Goal: Information Seeking & Learning: Learn about a topic

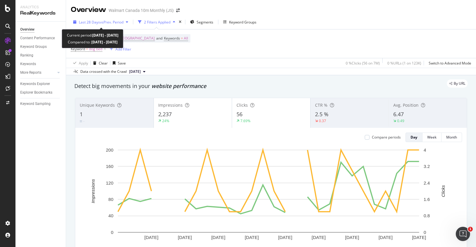
click at [118, 24] on span "vs Prev. Period" at bounding box center [112, 22] width 24 height 5
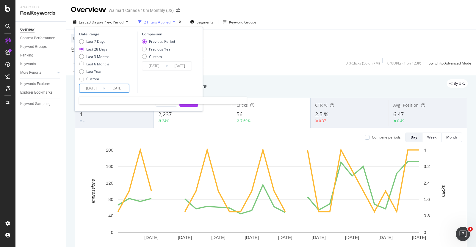
click at [95, 85] on input "[DATE]" at bounding box center [91, 88] width 24 height 8
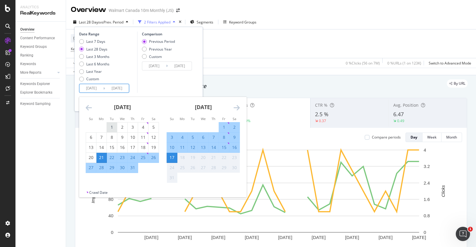
click at [112, 123] on div "1" at bounding box center [112, 128] width 10 height 10
type input "[DATE]"
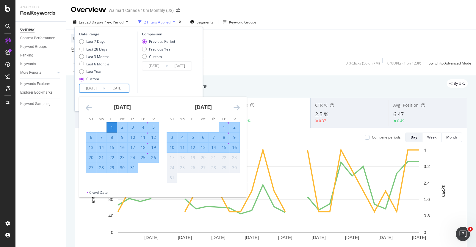
click at [134, 167] on div "31" at bounding box center [133, 168] width 10 height 6
type input "[DATE]"
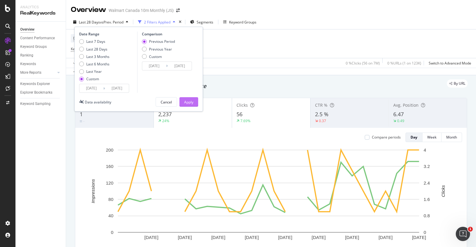
click at [192, 102] on div "Apply" at bounding box center [188, 102] width 9 height 5
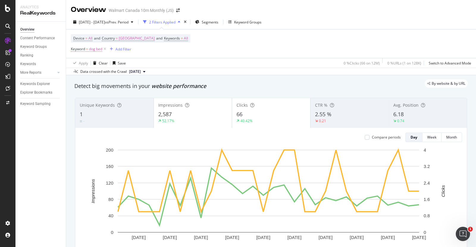
click at [97, 51] on span "dog bed" at bounding box center [95, 49] width 13 height 8
click at [164, 62] on div "Apply Clear Save 0 % Clicks ( 66 on 12M ) 0 % URLs ( 1 on 128K ) Switch to Adva…" at bounding box center [271, 63] width 410 height 10
click at [105, 48] on icon at bounding box center [104, 49] width 5 height 6
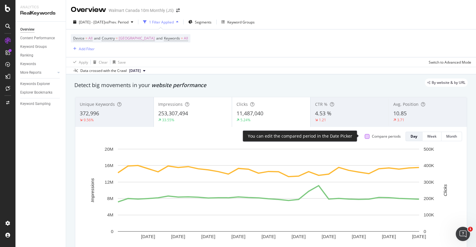
click at [365, 134] on div at bounding box center [367, 136] width 5 height 5
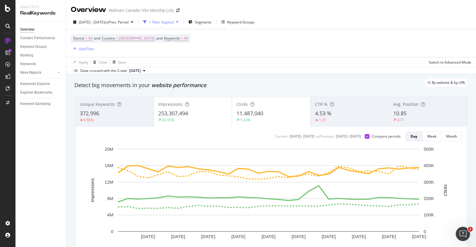
click at [194, 120] on div "33.55%" at bounding box center [192, 120] width 69 height 5
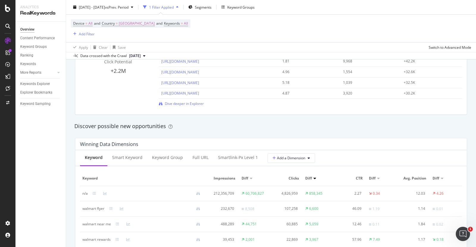
scroll to position [407, 0]
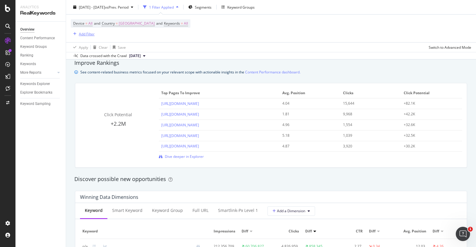
click at [86, 32] on div "Add Filter" at bounding box center [87, 33] width 16 height 5
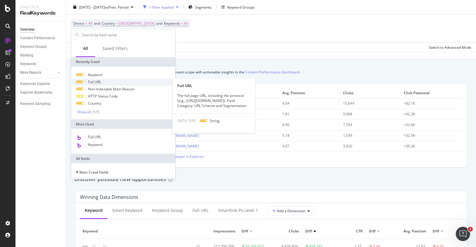
click at [99, 84] on span "Full URL" at bounding box center [94, 81] width 13 height 5
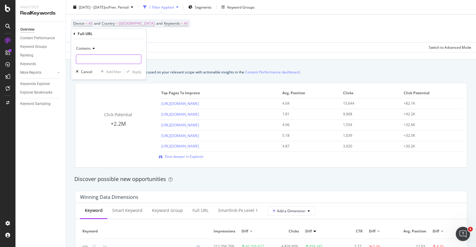
click at [113, 61] on input "text" at bounding box center [108, 59] width 65 height 10
type input "/gifts-holidays/"
click at [134, 73] on div "Apply" at bounding box center [136, 71] width 9 height 5
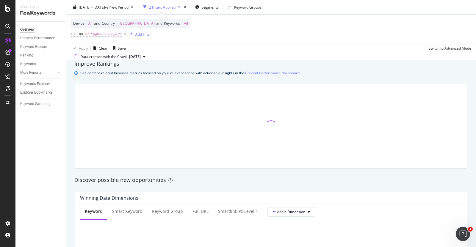
scroll to position [408, 0]
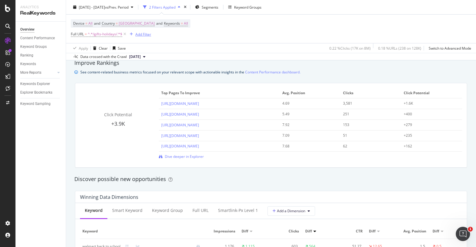
click at [145, 35] on div "Add Filter" at bounding box center [143, 34] width 16 height 5
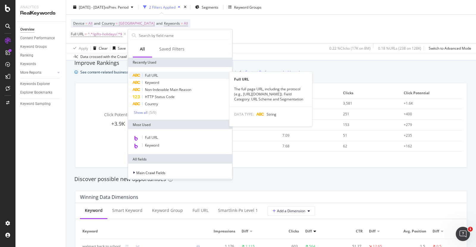
click at [155, 75] on span "Full URL" at bounding box center [151, 75] width 13 height 5
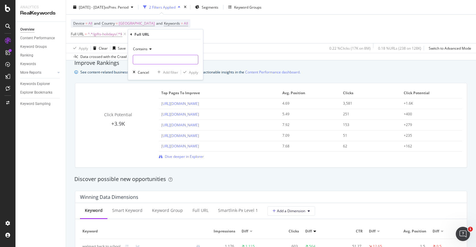
click at [145, 59] on input "text" at bounding box center [165, 60] width 65 height 10
paste input "4207296667284"
type input "4207296667284"
click at [195, 71] on div "Apply" at bounding box center [193, 72] width 9 height 5
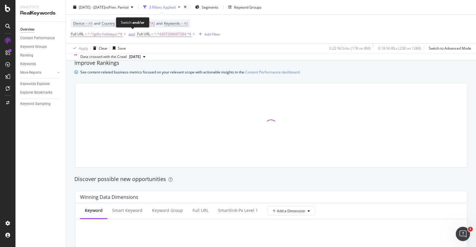
click at [131, 35] on div "and" at bounding box center [132, 34] width 6 height 5
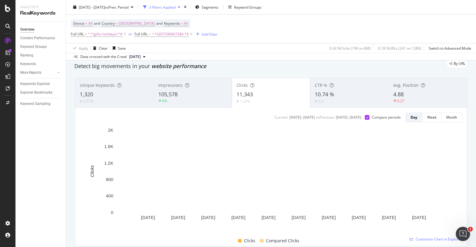
scroll to position [20, 0]
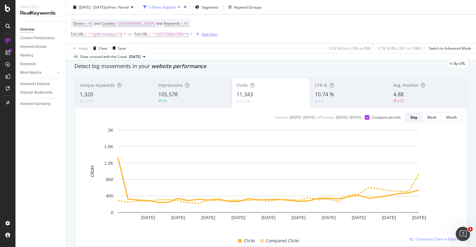
click at [211, 32] on div "Add Filter" at bounding box center [210, 34] width 16 height 5
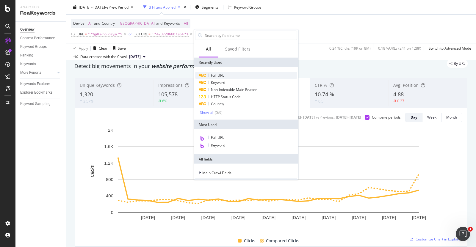
click at [221, 76] on span "Full URL" at bounding box center [217, 75] width 13 height 5
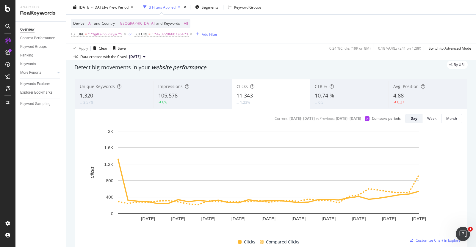
scroll to position [0, 0]
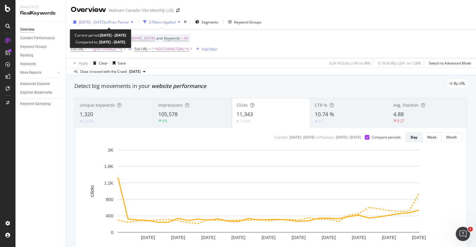
click at [105, 20] on span "[DATE] - [DATE]" at bounding box center [92, 22] width 26 height 5
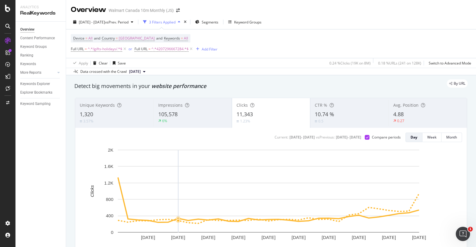
click at [179, 164] on rect "A chart." at bounding box center [268, 191] width 301 height 83
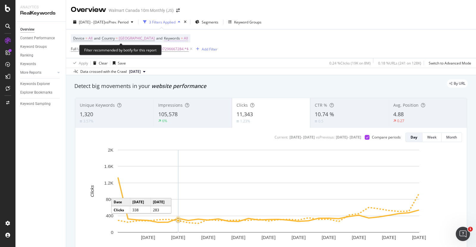
click at [184, 39] on span "All" at bounding box center [186, 38] width 4 height 8
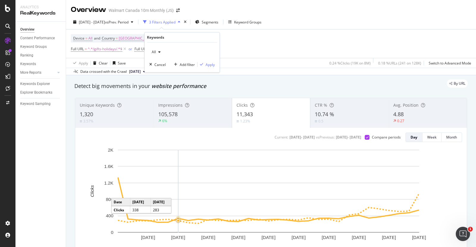
click at [160, 54] on div "All" at bounding box center [156, 52] width 14 height 9
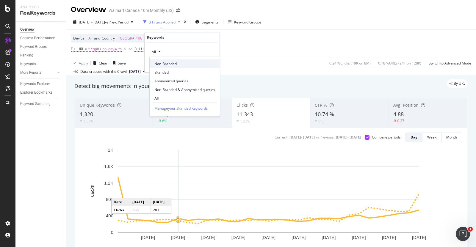
click at [165, 63] on span "Non-Branded" at bounding box center [184, 63] width 61 height 5
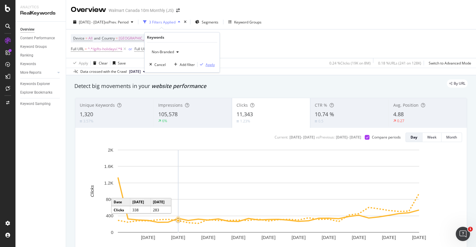
click at [210, 64] on div "Apply" at bounding box center [210, 64] width 9 height 5
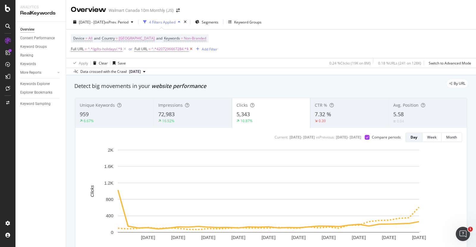
click at [191, 48] on icon at bounding box center [191, 49] width 5 height 6
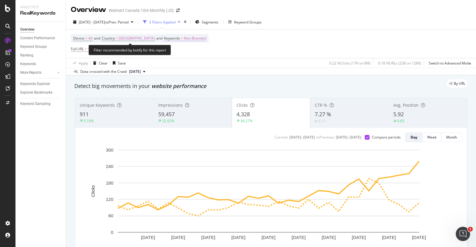
click at [184, 35] on span "Non-Branded" at bounding box center [195, 38] width 22 height 8
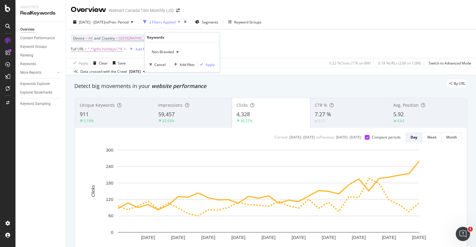
click at [171, 52] on span "Non-Branded" at bounding box center [161, 51] width 25 height 5
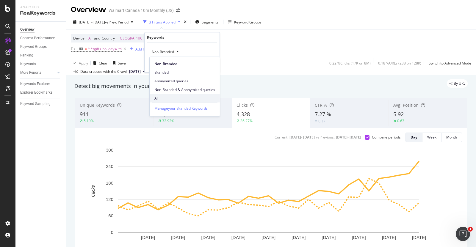
click at [169, 98] on span "All" at bounding box center [184, 97] width 61 height 5
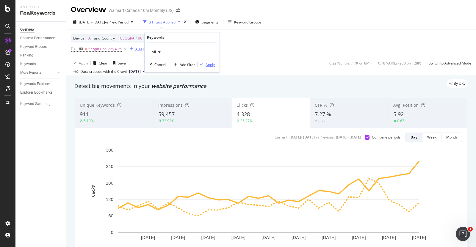
click at [208, 63] on div "Apply" at bounding box center [210, 64] width 9 height 5
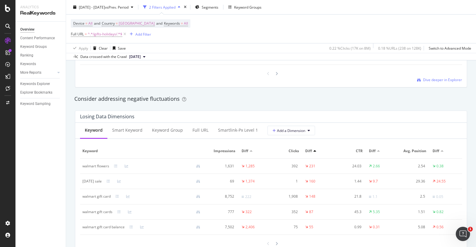
scroll to position [660, 0]
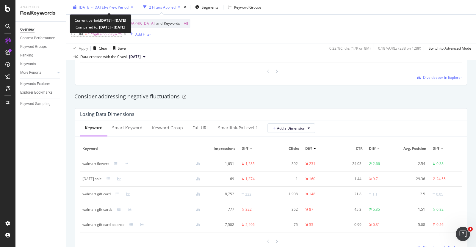
click at [127, 6] on span "vs Prev. Period" at bounding box center [117, 6] width 24 height 5
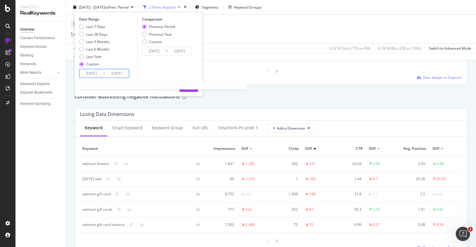
click at [88, 72] on input "[DATE]" at bounding box center [91, 73] width 24 height 8
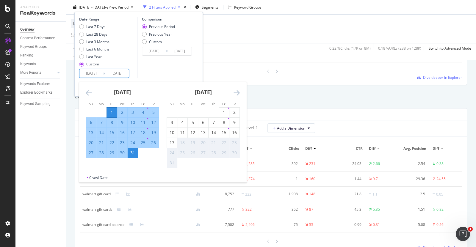
click at [88, 92] on icon "Move backward to switch to the previous month." at bounding box center [89, 92] width 6 height 7
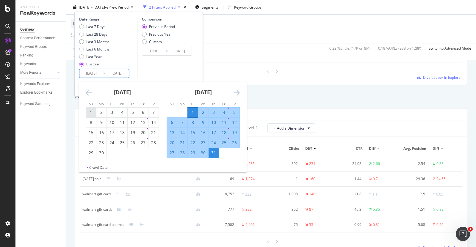
click at [92, 111] on div "1" at bounding box center [91, 112] width 10 height 6
type input "[DATE]"
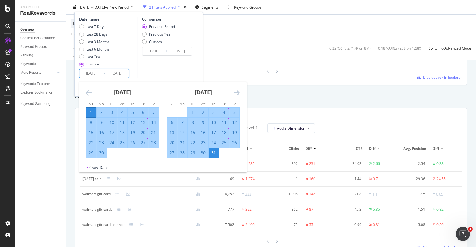
click at [101, 153] on div "30" at bounding box center [101, 153] width 10 height 6
type input "[DATE]"
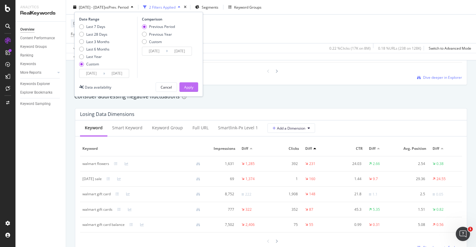
click at [190, 84] on div "Apply" at bounding box center [188, 86] width 9 height 5
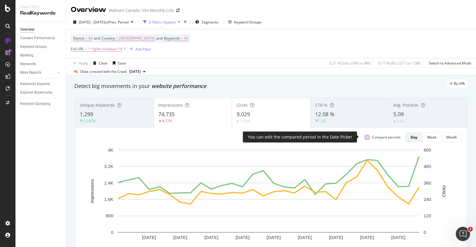
click at [365, 136] on div at bounding box center [367, 137] width 5 height 5
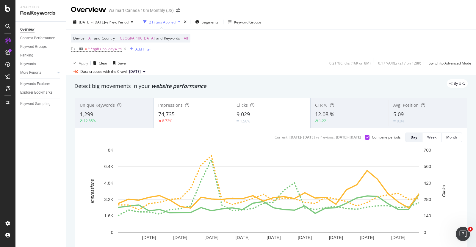
click at [148, 48] on div "Add Filter" at bounding box center [143, 49] width 16 height 5
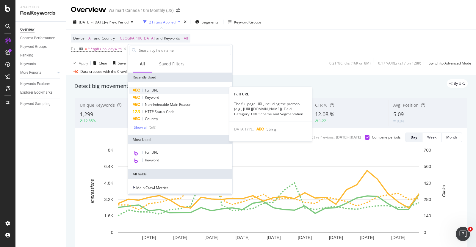
click at [158, 91] on span "Full URL" at bounding box center [151, 90] width 13 height 5
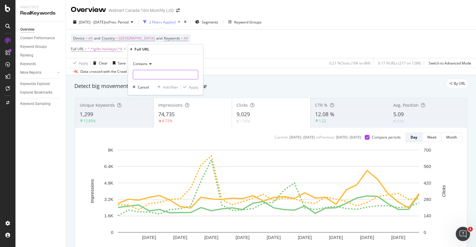
click at [152, 73] on input "text" at bounding box center [165, 75] width 65 height 10
paste input "4207296667284"
type input "4207296667284"
click at [192, 87] on div "Apply" at bounding box center [193, 87] width 9 height 5
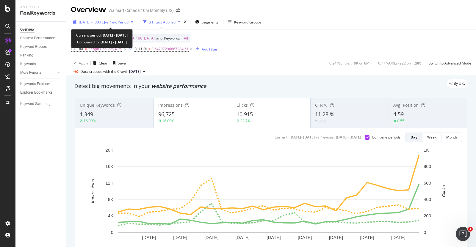
click at [129, 23] on span "vs Prev. Period" at bounding box center [117, 22] width 24 height 5
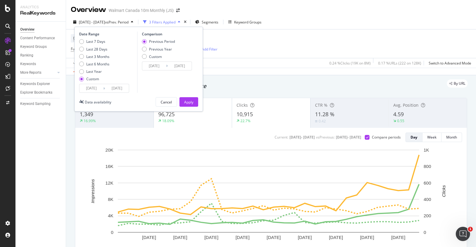
click at [90, 92] on div "[DATE] Navigate forward to interact with the calendar and select a date. Press …" at bounding box center [104, 88] width 50 height 9
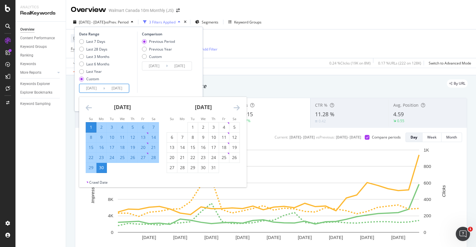
click at [91, 90] on input "[DATE]" at bounding box center [91, 88] width 24 height 8
click at [193, 127] on div "1" at bounding box center [193, 127] width 10 height 6
type input "[DATE]"
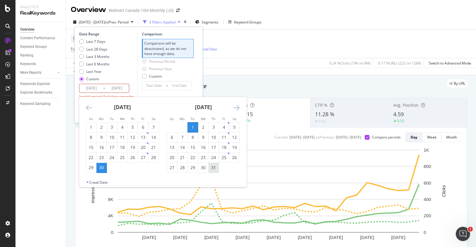
click at [214, 169] on div "31" at bounding box center [214, 168] width 10 height 6
type input "[DATE]"
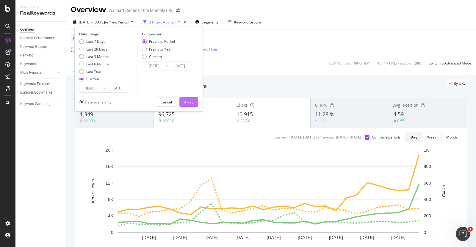
click at [191, 101] on div "Apply" at bounding box center [188, 102] width 9 height 5
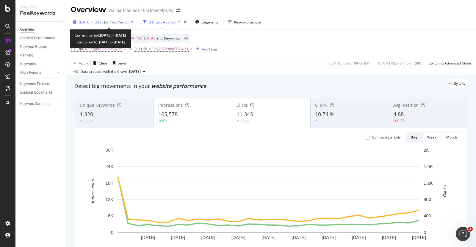
click at [129, 20] on span "vs Prev. Period" at bounding box center [117, 22] width 24 height 5
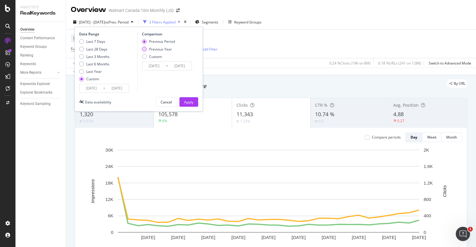
click at [159, 51] on div "Previous Year" at bounding box center [160, 49] width 23 height 5
type input "[DATE]"
click at [193, 101] on div "Apply" at bounding box center [188, 102] width 9 height 5
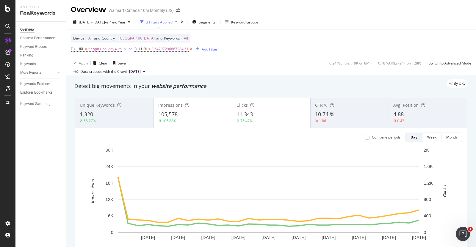
click at [191, 49] on icon at bounding box center [191, 49] width 5 height 6
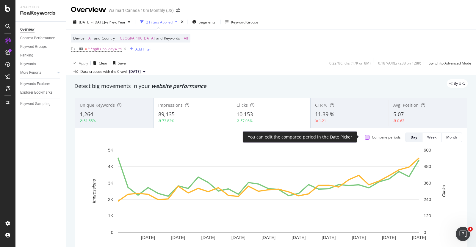
click at [365, 136] on div at bounding box center [367, 137] width 5 height 5
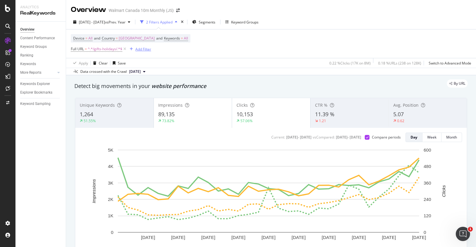
click at [143, 48] on div "Add Filter" at bounding box center [143, 49] width 16 height 5
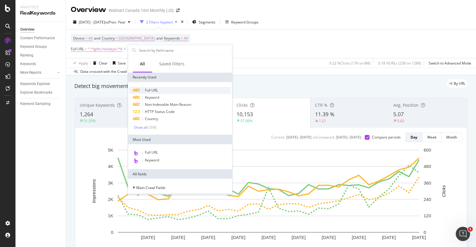
click at [158, 91] on span "Full URL" at bounding box center [151, 90] width 13 height 5
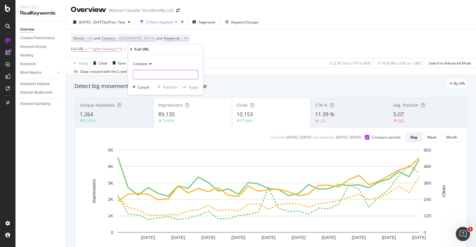
click at [149, 74] on input "text" at bounding box center [165, 75] width 65 height 10
paste input "4207296667284"
type input "4207296667284"
click at [196, 90] on div "Contains 4207296667284 Cancel Add filter Apply" at bounding box center [165, 74] width 75 height 40
click at [193, 87] on div "Apply" at bounding box center [193, 87] width 9 height 5
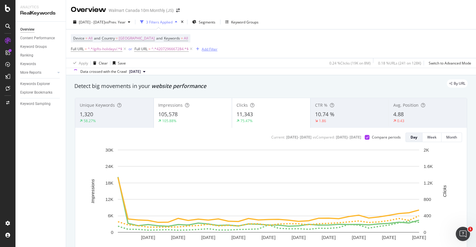
click at [205, 51] on div "Add Filter" at bounding box center [210, 49] width 16 height 5
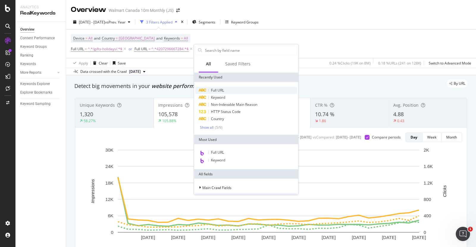
click at [213, 89] on span "Full URL" at bounding box center [217, 90] width 13 height 5
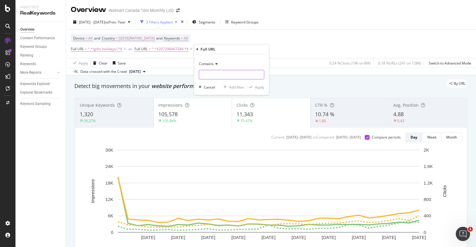
click at [218, 78] on input "text" at bounding box center [231, 75] width 65 height 10
paste input "6000200081281"
type input "6000200081281"
click at [258, 87] on div "Apply" at bounding box center [259, 87] width 9 height 5
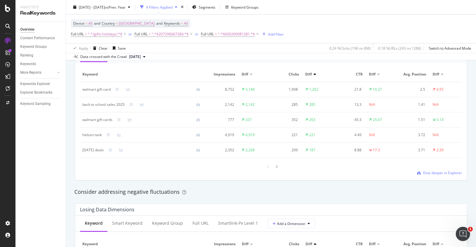
scroll to position [564, 0]
click at [275, 167] on icon at bounding box center [276, 167] width 2 height 4
click at [275, 167] on icon at bounding box center [276, 168] width 2 height 4
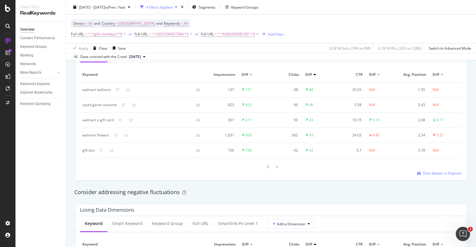
click at [266, 164] on div at bounding box center [268, 167] width 5 height 8
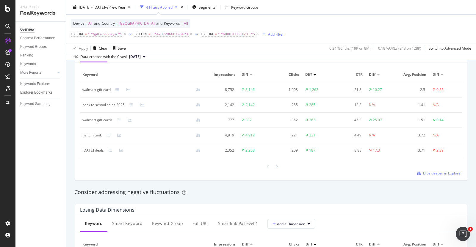
click at [266, 164] on div at bounding box center [268, 167] width 5 height 8
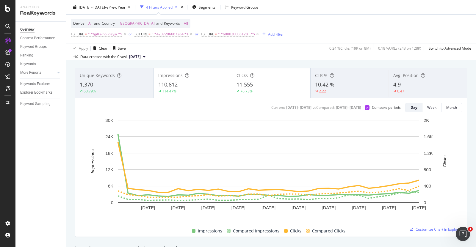
scroll to position [22, 0]
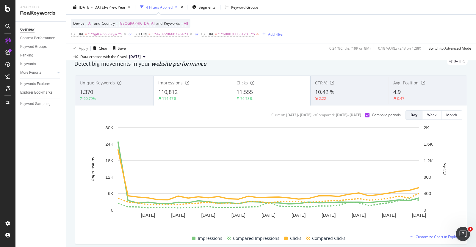
click at [259, 34] on icon at bounding box center [257, 34] width 5 height 6
click at [257, 33] on div "Device = All and Country = [GEOGRAPHIC_DATA] and Keywords = All Full URL = ^.*/…" at bounding box center [271, 29] width 400 height 29
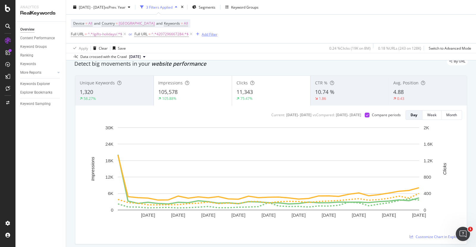
click at [207, 32] on div "Add Filter" at bounding box center [210, 34] width 16 height 5
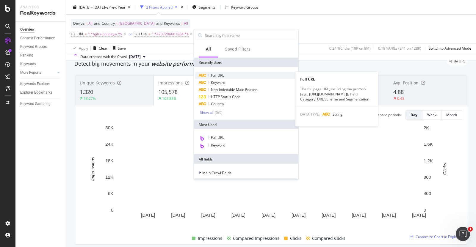
click at [217, 76] on span "Full URL" at bounding box center [217, 75] width 13 height 5
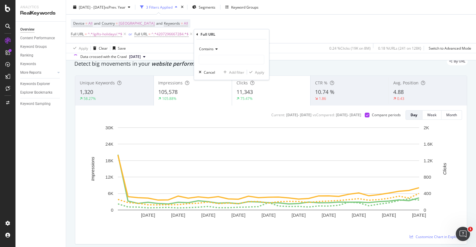
click at [209, 57] on input "text" at bounding box center [231, 60] width 65 height 10
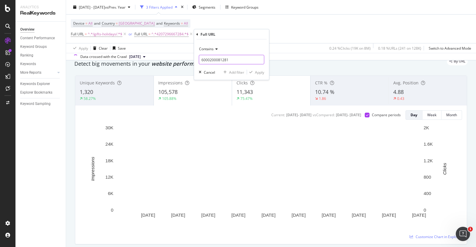
click at [218, 59] on input "6000200081281" at bounding box center [231, 60] width 65 height 10
type input "6000200081281"
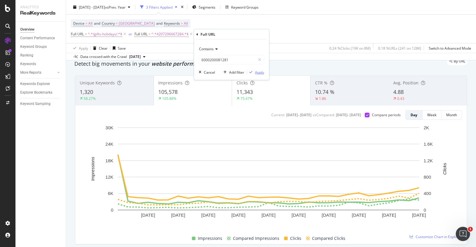
click at [256, 73] on div "Apply" at bounding box center [259, 72] width 9 height 5
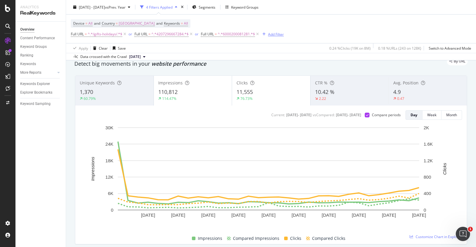
click at [280, 34] on div "Add Filter" at bounding box center [276, 34] width 16 height 5
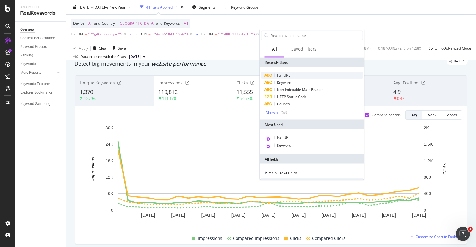
click at [292, 73] on div "Full URL" at bounding box center [312, 75] width 102 height 7
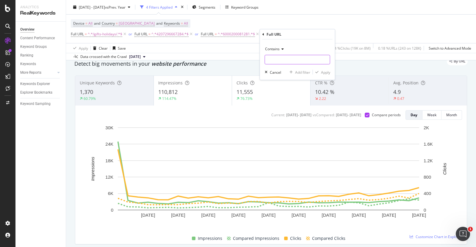
click at [286, 59] on input "text" at bounding box center [297, 60] width 65 height 10
paste input "5862025475238"
type input "5862025475238"
click at [330, 71] on div "Apply" at bounding box center [325, 72] width 9 height 5
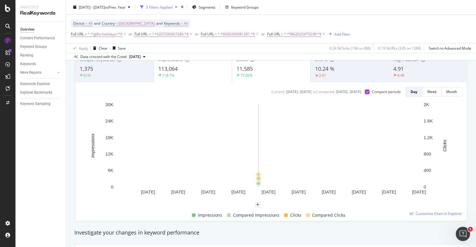
scroll to position [46, 0]
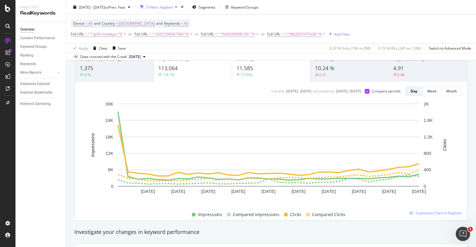
click at [132, 12] on div "[DATE] - [DATE] vs Prev. Year 5 Filters Applied Segments Keyword Groups" at bounding box center [271, 8] width 410 height 12
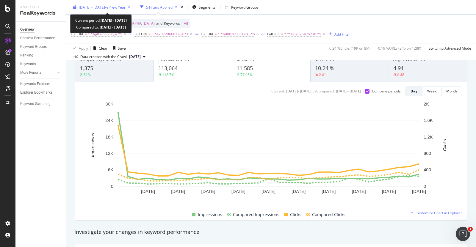
click at [126, 7] on span "vs Prev. Year" at bounding box center [115, 6] width 21 height 5
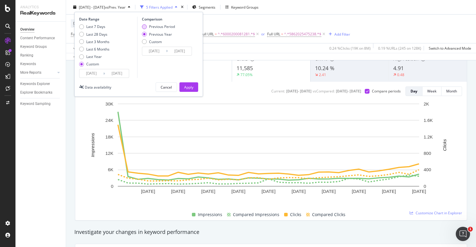
click at [154, 27] on div "Previous Period" at bounding box center [162, 26] width 26 height 5
type input "[DATE]"
click at [183, 86] on button "Apply" at bounding box center [188, 87] width 19 height 10
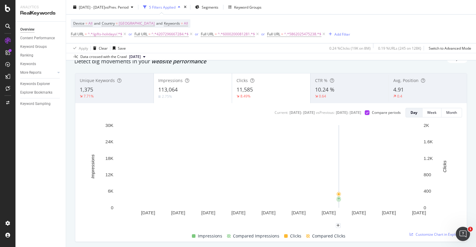
scroll to position [24, 0]
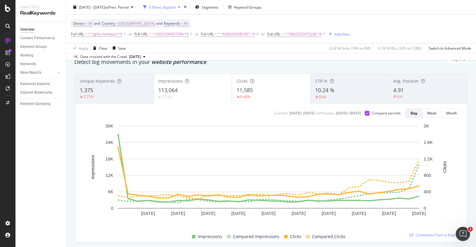
click at [195, 98] on div "2.75%" at bounding box center [192, 97] width 69 height 6
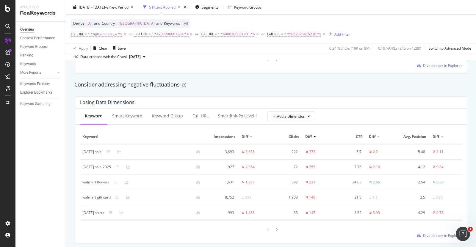
scroll to position [678, 0]
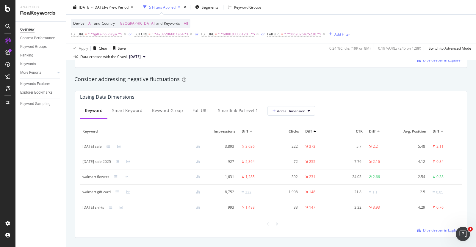
click at [338, 35] on div "Add Filter" at bounding box center [342, 34] width 16 height 5
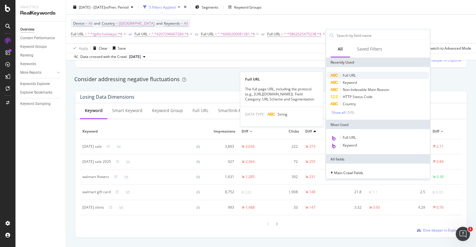
click at [361, 73] on div "Full URL" at bounding box center [378, 75] width 102 height 7
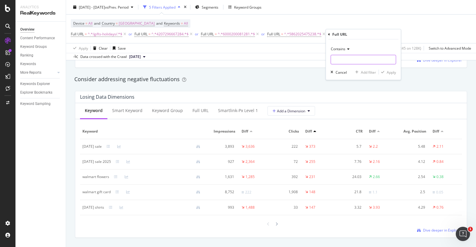
click at [353, 58] on input "text" at bounding box center [363, 60] width 65 height 10
paste input "6000204994875"
type input "6000204994875"
click at [391, 72] on div "Apply" at bounding box center [391, 72] width 9 height 5
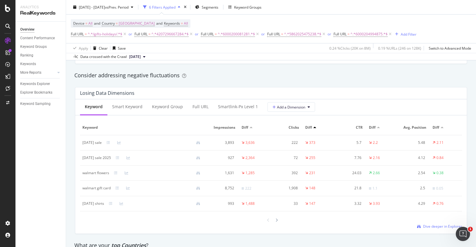
scroll to position [681, 0]
click at [275, 220] on div at bounding box center [276, 221] width 5 height 8
click at [276, 220] on div at bounding box center [276, 221] width 5 height 8
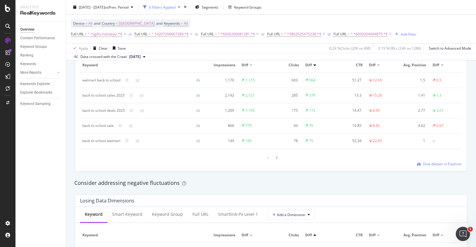
scroll to position [575, 0]
click at [275, 154] on div at bounding box center [276, 157] width 5 height 8
click at [277, 155] on div at bounding box center [271, 157] width 382 height 8
click at [276, 154] on div at bounding box center [276, 157] width 5 height 8
click at [323, 33] on icon at bounding box center [323, 34] width 5 height 6
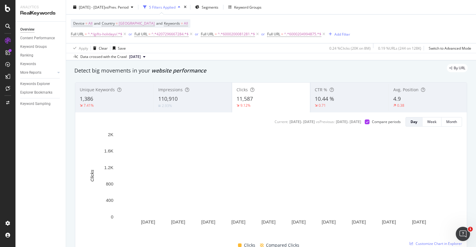
scroll to position [14, 0]
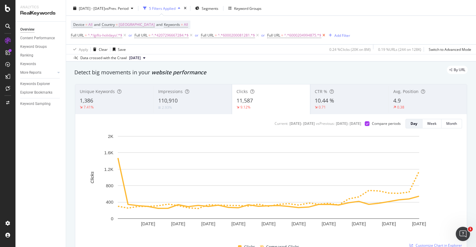
click at [323, 35] on icon at bounding box center [323, 35] width 5 height 6
click at [257, 35] on icon at bounding box center [257, 35] width 5 height 6
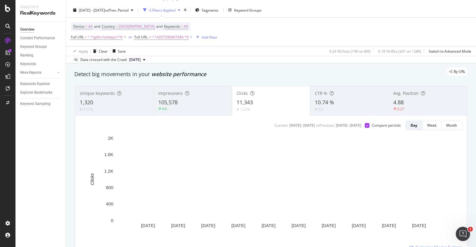
scroll to position [11, 0]
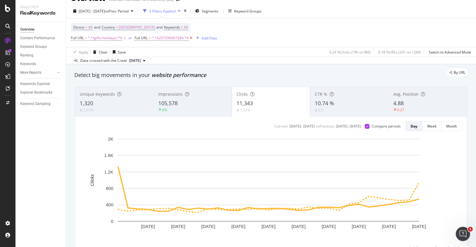
click at [192, 37] on icon at bounding box center [191, 38] width 5 height 6
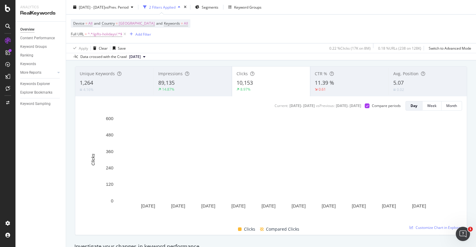
scroll to position [30, 0]
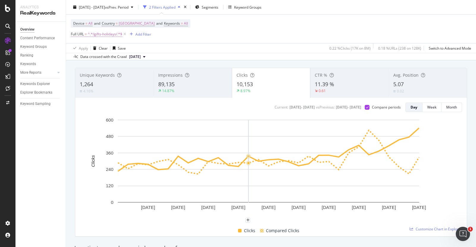
click at [101, 35] on span "^.*/gifts-holidays/.*$" at bounding box center [105, 34] width 35 height 8
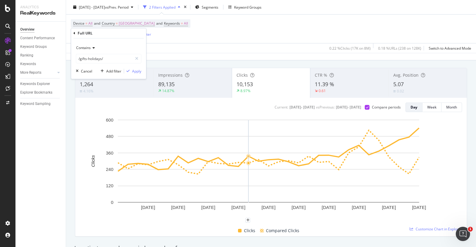
click at [188, 62] on div "Detect big movements in your website performance" at bounding box center [270, 56] width 399 height 14
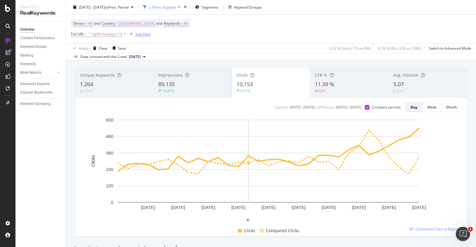
click at [146, 37] on div "Add Filter" at bounding box center [143, 34] width 16 height 5
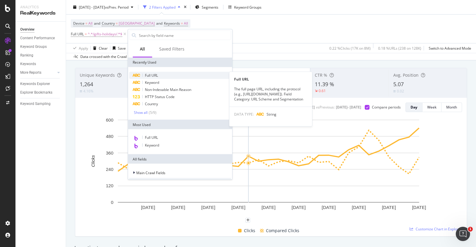
click at [159, 75] on div "Full URL" at bounding box center [180, 75] width 102 height 7
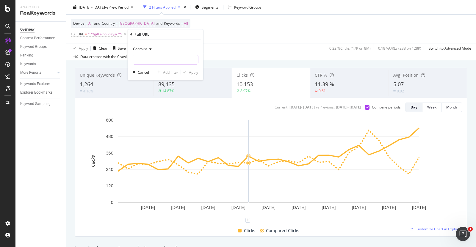
click at [153, 61] on input "text" at bounding box center [165, 60] width 65 height 10
paste input "4207296667284"
type input "4207296667284"
click at [195, 73] on div "Apply" at bounding box center [193, 72] width 9 height 5
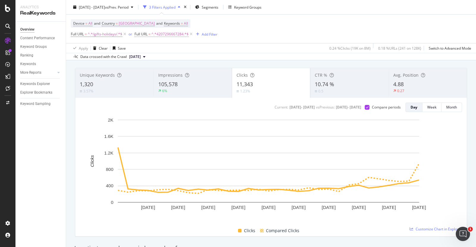
click at [168, 36] on span "^.*4207296667284.*$" at bounding box center [169, 34] width 37 height 8
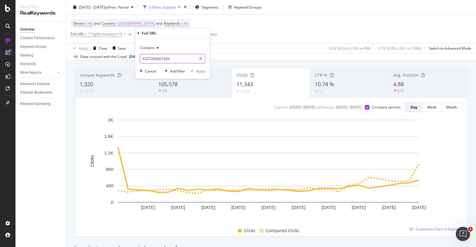
click at [198, 57] on div at bounding box center [200, 59] width 9 height 10
click at [152, 69] on div "Cancel" at bounding box center [150, 71] width 11 height 5
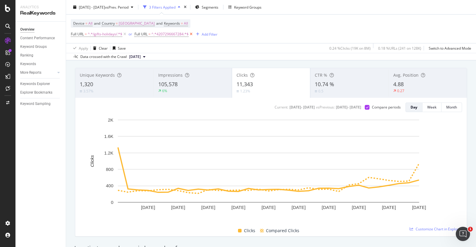
click at [191, 35] on icon at bounding box center [191, 34] width 5 height 6
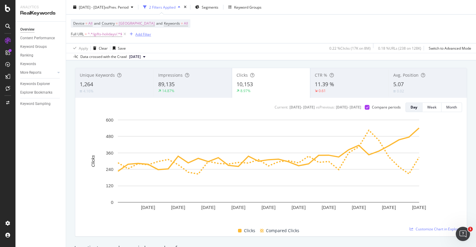
click at [139, 34] on div "Add Filter" at bounding box center [143, 34] width 16 height 5
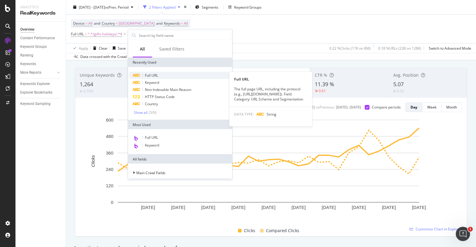
click at [167, 75] on div "Full URL" at bounding box center [180, 75] width 102 height 7
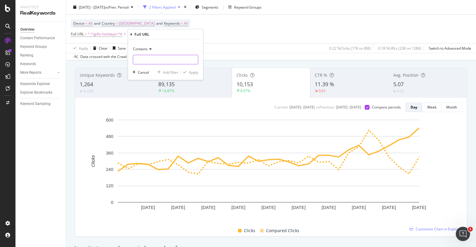
click at [149, 57] on input "text" at bounding box center [165, 60] width 65 height 10
paste input "4207296667284"
type input "4207296667284"
click at [195, 73] on div "Apply" at bounding box center [193, 72] width 9 height 5
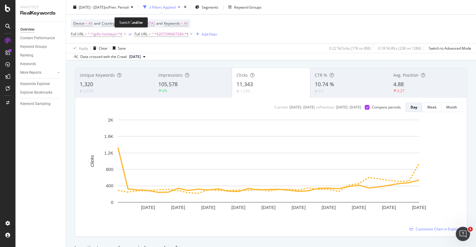
click at [130, 35] on div "or" at bounding box center [131, 34] width 4 height 5
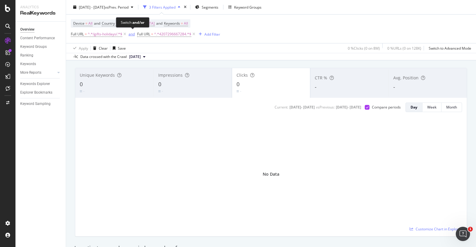
click at [132, 34] on div "and" at bounding box center [132, 34] width 6 height 5
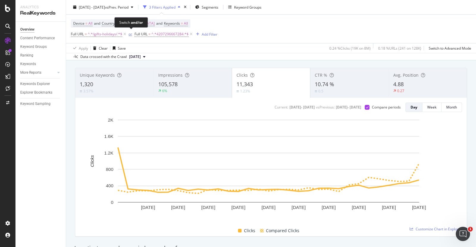
click at [130, 34] on div "or" at bounding box center [131, 34] width 4 height 5
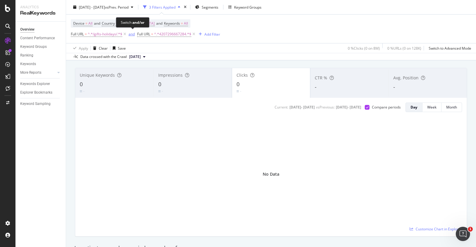
click at [132, 36] on div "and" at bounding box center [132, 34] width 6 height 5
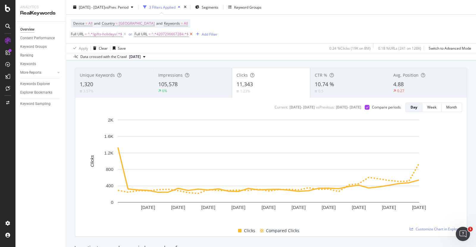
click at [191, 34] on icon at bounding box center [191, 34] width 5 height 6
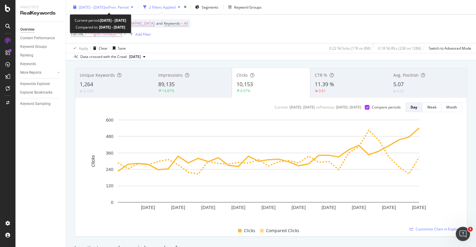
click at [136, 10] on div "[DATE] - [DATE] vs Prev. Period" at bounding box center [103, 7] width 65 height 9
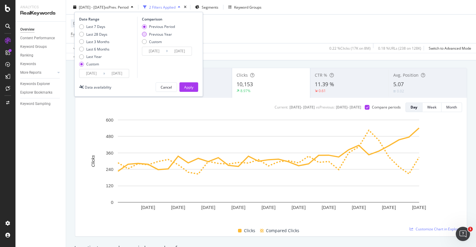
click at [160, 34] on div "Previous Year" at bounding box center [160, 34] width 23 height 5
type input "[DATE]"
click at [189, 86] on div "Apply" at bounding box center [188, 86] width 9 height 5
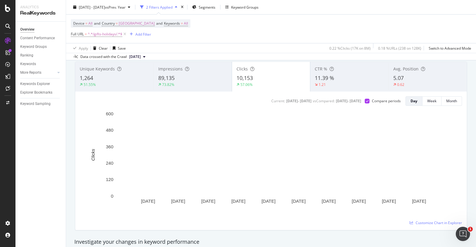
scroll to position [32, 0]
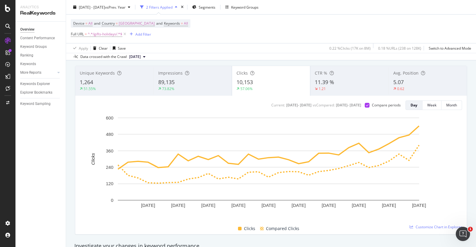
click at [208, 76] on div "Impressions 89,135 73.82%" at bounding box center [193, 81] width 78 height 27
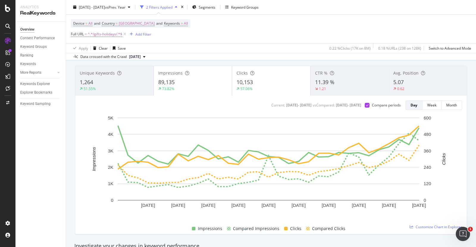
click at [212, 75] on div "Impressions" at bounding box center [192, 73] width 69 height 6
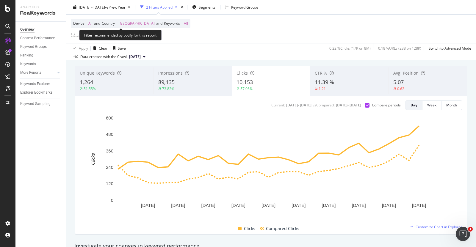
click at [184, 23] on span "All" at bounding box center [186, 23] width 4 height 8
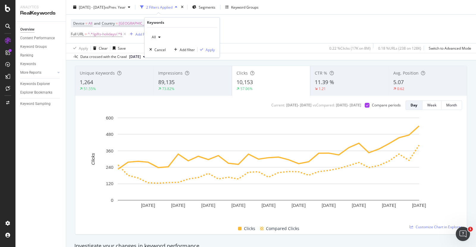
click at [157, 35] on div "All" at bounding box center [156, 37] width 14 height 9
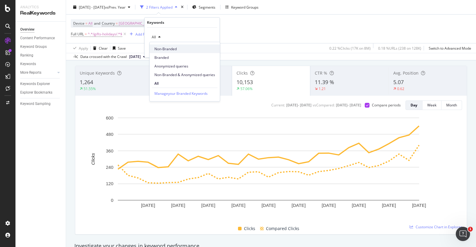
click at [163, 49] on span "Non-Branded" at bounding box center [184, 48] width 61 height 5
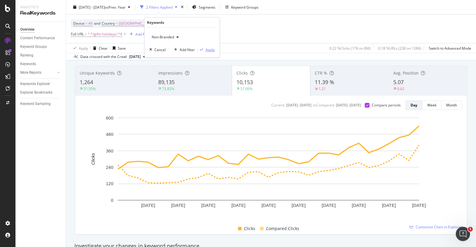
click at [208, 50] on div "Apply" at bounding box center [210, 49] width 9 height 5
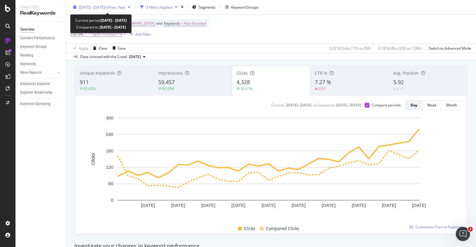
click at [126, 6] on span "vs Prev. Year" at bounding box center [115, 6] width 21 height 5
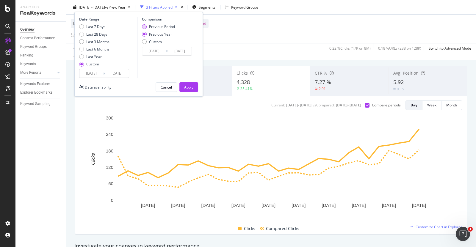
click at [160, 24] on div "Previous Period" at bounding box center [162, 26] width 26 height 5
type input "[DATE]"
click at [189, 84] on div "Apply" at bounding box center [188, 86] width 9 height 5
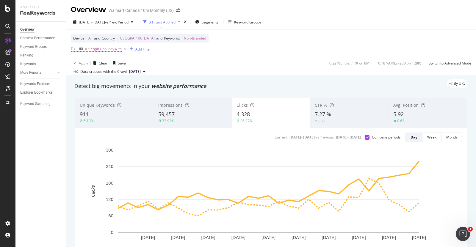
click at [170, 33] on div "Device = All and Country = [GEOGRAPHIC_DATA] and Keywords = Non-Branded Full UR…" at bounding box center [271, 43] width 400 height 29
click at [184, 37] on span "Non-Branded" at bounding box center [195, 38] width 22 height 8
click at [170, 54] on span "Non-Branded" at bounding box center [161, 51] width 25 height 5
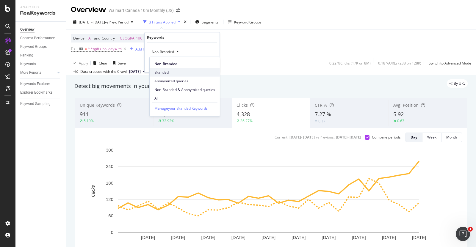
click at [167, 72] on span "Branded" at bounding box center [184, 72] width 61 height 5
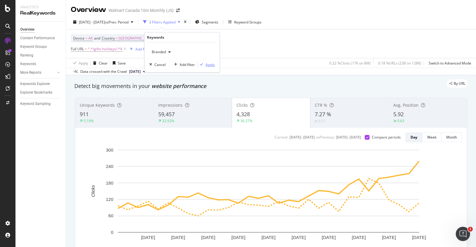
click at [210, 63] on div "Apply" at bounding box center [210, 64] width 9 height 5
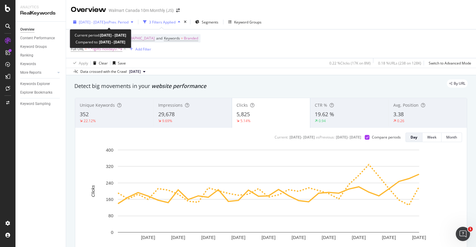
click at [129, 21] on span "vs Prev. Period" at bounding box center [117, 22] width 24 height 5
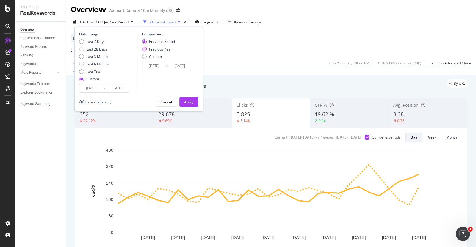
click at [159, 47] on div "Previous Year" at bounding box center [160, 49] width 23 height 5
type input "[DATE]"
click at [189, 101] on div "Apply" at bounding box center [188, 102] width 9 height 5
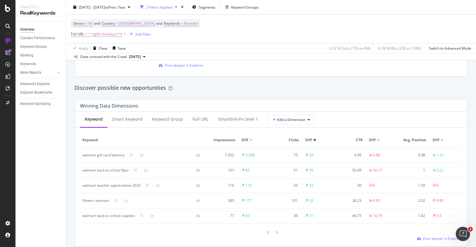
scroll to position [499, 0]
click at [267, 233] on icon at bounding box center [268, 233] width 2 height 4
click at [267, 231] on icon at bounding box center [268, 233] width 2 height 4
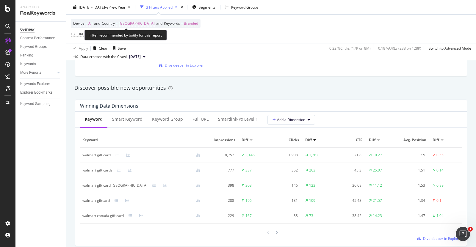
click at [184, 24] on span "Branded" at bounding box center [191, 23] width 14 height 8
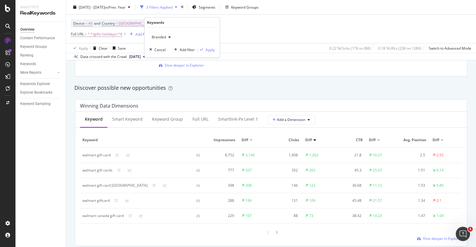
click at [163, 39] on span "Branded" at bounding box center [157, 37] width 17 height 5
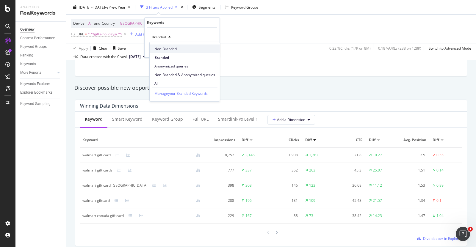
click at [164, 49] on span "Non-Branded" at bounding box center [184, 48] width 61 height 5
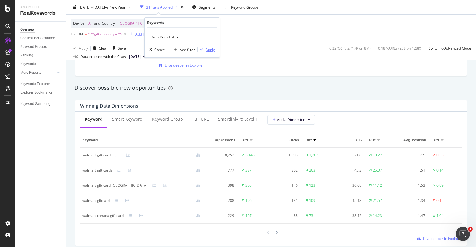
click at [209, 49] on div "Apply" at bounding box center [210, 49] width 9 height 5
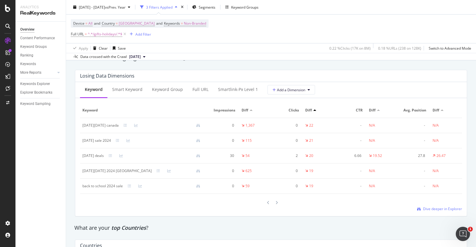
scroll to position [698, 0]
click at [86, 124] on div "[DATE][DATE] canada" at bounding box center [100, 125] width 36 height 5
drag, startPoint x: 86, startPoint y: 124, endPoint x: 106, endPoint y: 124, distance: 19.6
click at [106, 124] on div "[DATE][DATE] canada" at bounding box center [100, 125] width 36 height 5
copy div "[DATE][DATE] canada"
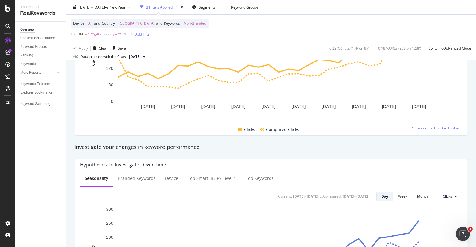
scroll to position [91, 0]
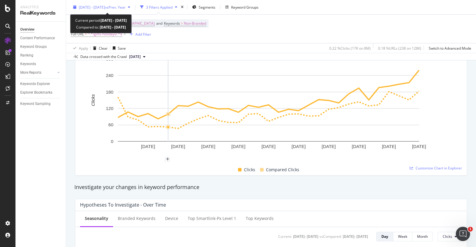
click at [126, 5] on span "vs Prev. Year" at bounding box center [115, 6] width 21 height 5
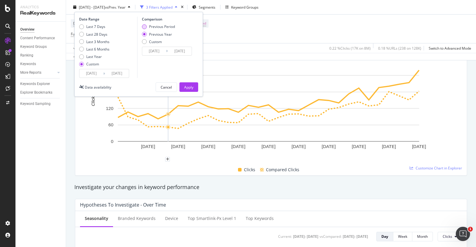
click at [156, 25] on div "Previous Period" at bounding box center [162, 26] width 26 height 5
type input "[DATE]"
click at [193, 86] on div "Apply" at bounding box center [188, 86] width 9 height 5
click at [184, 21] on span "Non-Branded" at bounding box center [195, 23] width 22 height 8
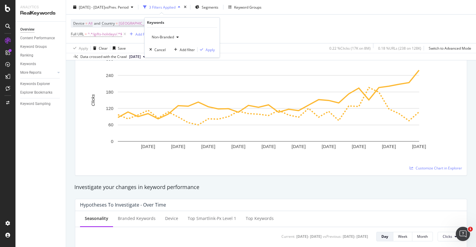
click at [171, 36] on span "Non-Branded" at bounding box center [161, 37] width 25 height 5
click at [175, 34] on div "Non-Branded" at bounding box center [165, 37] width 32 height 9
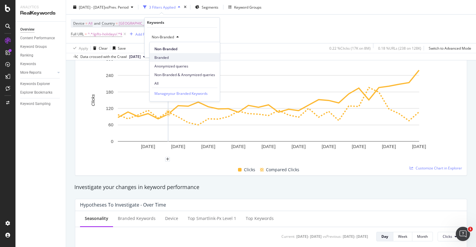
click at [170, 56] on span "Branded" at bounding box center [184, 57] width 61 height 5
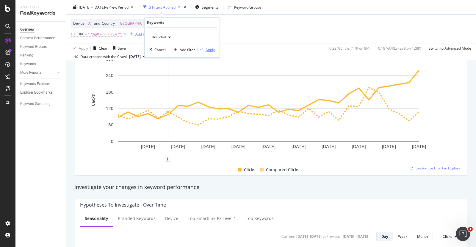
click at [209, 48] on div "Apply" at bounding box center [210, 49] width 9 height 5
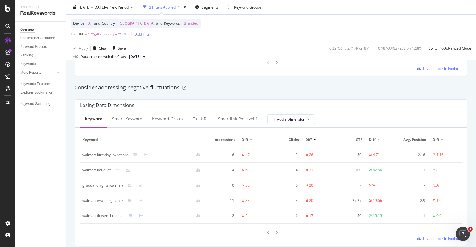
scroll to position [677, 0]
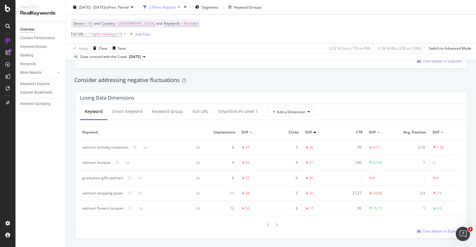
click at [87, 145] on div "walmart birthday invitations" at bounding box center [105, 147] width 46 height 5
drag, startPoint x: 87, startPoint y: 144, endPoint x: 115, endPoint y: 143, distance: 28.3
click at [115, 145] on div "walmart birthday invitations" at bounding box center [105, 147] width 46 height 5
copy div "walmart birthday invitations"
click at [93, 177] on div "graduation gifts walmart" at bounding box center [102, 178] width 41 height 5
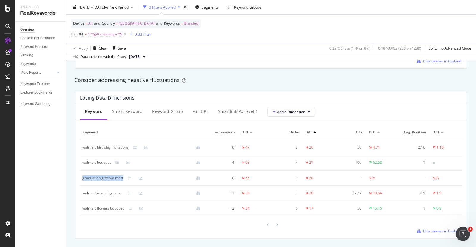
drag, startPoint x: 93, startPoint y: 177, endPoint x: 112, endPoint y: 176, distance: 18.8
click at [112, 176] on div "graduation gifts walmart" at bounding box center [102, 178] width 41 height 5
copy div "graduation gifts walmart"
click at [91, 192] on div "walmart wrapping paper" at bounding box center [102, 193] width 41 height 5
drag, startPoint x: 91, startPoint y: 192, endPoint x: 123, endPoint y: 194, distance: 32.5
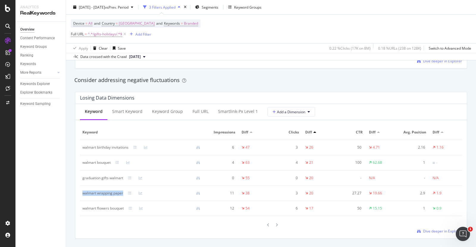
click at [123, 194] on div "walmart wrapping paper" at bounding box center [143, 193] width 123 height 5
copy div "walmart wrapping paper"
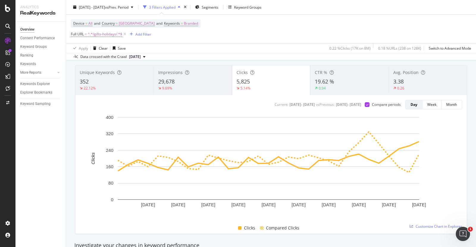
scroll to position [0, 0]
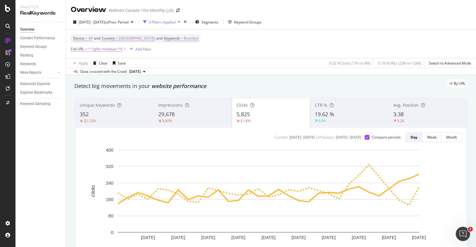
click at [103, 49] on span "^.*/gifts-holidays/.*$" at bounding box center [105, 49] width 35 height 8
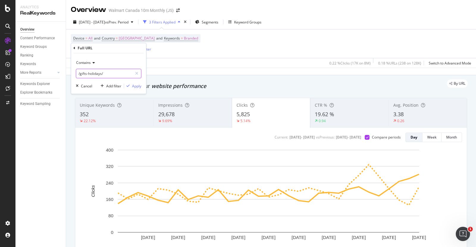
click at [110, 74] on input "/gifts-holidays/" at bounding box center [104, 74] width 56 height 10
type input "/outdoor-living/"
click at [137, 86] on div "Apply" at bounding box center [136, 86] width 9 height 5
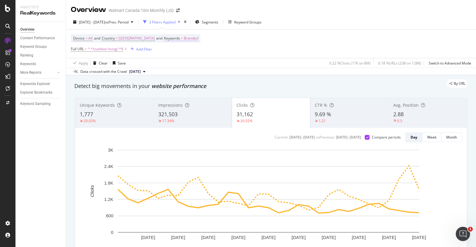
click at [184, 38] on span "Branded" at bounding box center [191, 38] width 14 height 8
click at [160, 51] on span "Branded" at bounding box center [157, 51] width 17 height 5
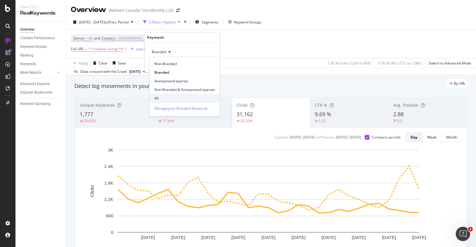
click at [166, 95] on span "All" at bounding box center [184, 97] width 61 height 5
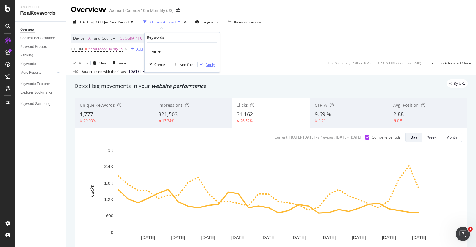
click at [212, 63] on div "Apply" at bounding box center [210, 64] width 9 height 5
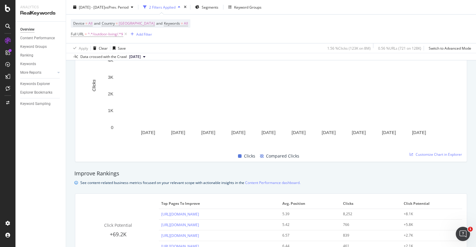
scroll to position [252, 0]
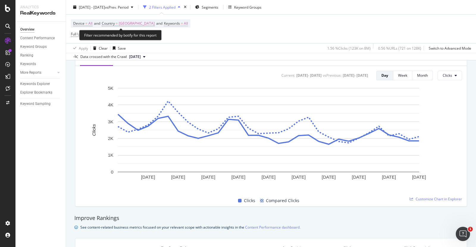
click at [184, 23] on span "All" at bounding box center [186, 23] width 4 height 8
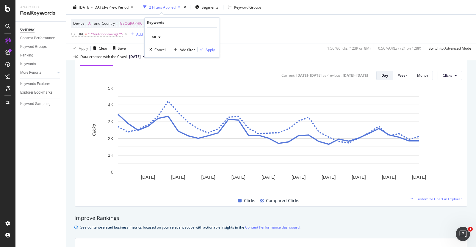
click at [160, 33] on div "All" at bounding box center [156, 37] width 14 height 9
click at [166, 48] on span "Non-Branded" at bounding box center [184, 48] width 61 height 5
click at [208, 51] on div "Apply" at bounding box center [210, 49] width 9 height 5
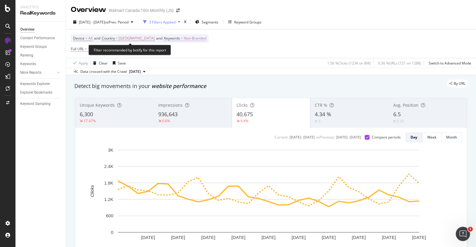
click at [184, 38] on span "Non-Branded" at bounding box center [195, 38] width 22 height 8
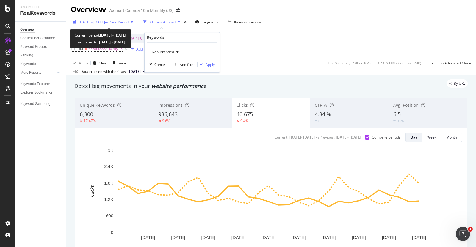
click at [129, 24] on span "vs Prev. Period" at bounding box center [117, 22] width 24 height 5
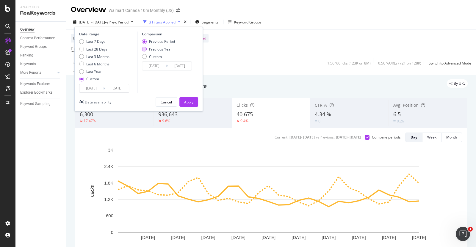
click at [162, 48] on div "Previous Year" at bounding box center [160, 49] width 23 height 5
type input "[DATE]"
click at [190, 99] on div "Apply" at bounding box center [188, 102] width 9 height 9
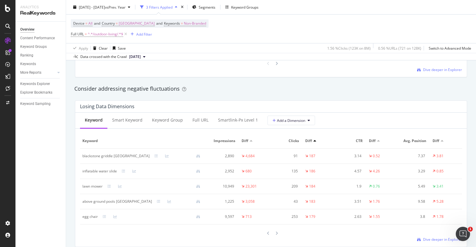
scroll to position [686, 0]
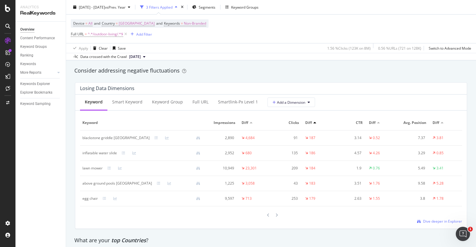
click at [88, 166] on div "lawn mower" at bounding box center [92, 168] width 20 height 5
click at [77, 160] on div "Keyword Smart Keyword Keyword Group Full URL smartlink-px Level 1 Add a Dimensi…" at bounding box center [270, 162] width 391 height 134
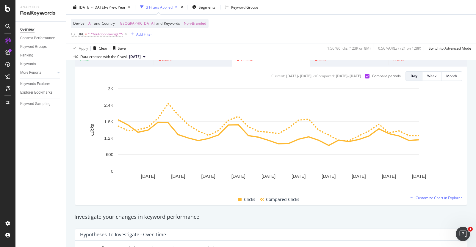
scroll to position [0, 0]
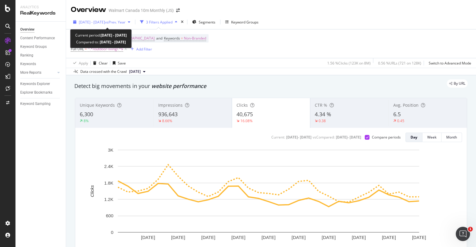
click at [126, 20] on span "vs Prev. Year" at bounding box center [115, 22] width 21 height 5
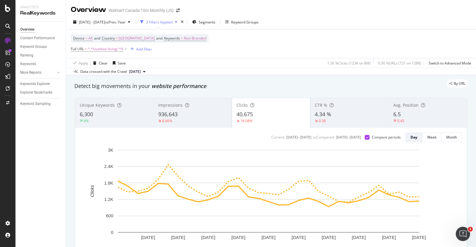
click at [268, 42] on div "Device = All and Country = [GEOGRAPHIC_DATA] and Keywords = Non-Branded Full UR…" at bounding box center [271, 43] width 400 height 29
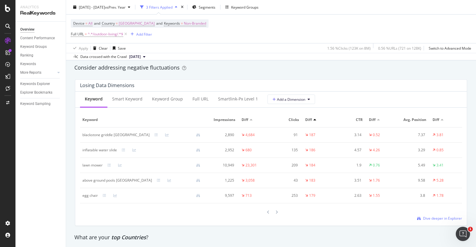
scroll to position [704, 0]
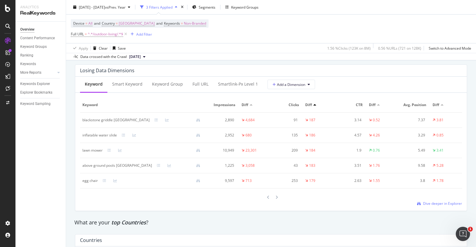
click at [88, 165] on div "above ground pools [GEOGRAPHIC_DATA]" at bounding box center [117, 165] width 70 height 5
drag, startPoint x: 88, startPoint y: 165, endPoint x: 118, endPoint y: 165, distance: 29.5
click at [118, 165] on div "above ground pools [GEOGRAPHIC_DATA]" at bounding box center [117, 165] width 70 height 5
click at [88, 119] on div "blackstone griddle [GEOGRAPHIC_DATA]" at bounding box center [115, 120] width 67 height 5
drag, startPoint x: 88, startPoint y: 119, endPoint x: 104, endPoint y: 119, distance: 15.8
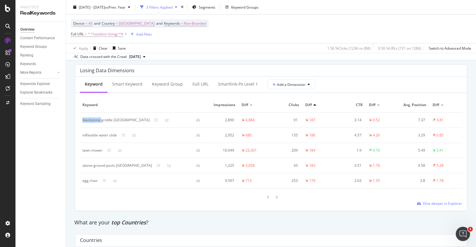
click at [104, 119] on div "blackstone griddle [GEOGRAPHIC_DATA]" at bounding box center [115, 120] width 67 height 5
click at [154, 118] on icon at bounding box center [156, 120] width 4 height 4
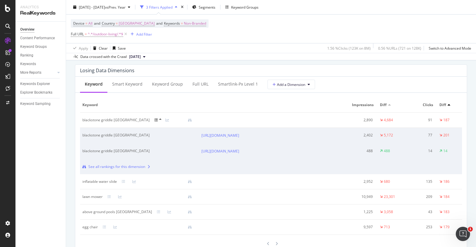
click at [159, 118] on icon at bounding box center [160, 120] width 2 height 4
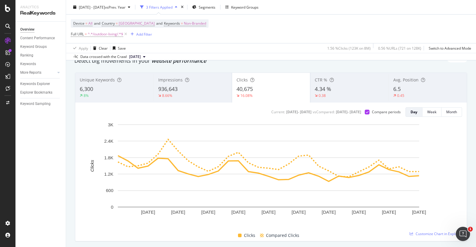
scroll to position [0, 0]
